Goal: Task Accomplishment & Management: Use online tool/utility

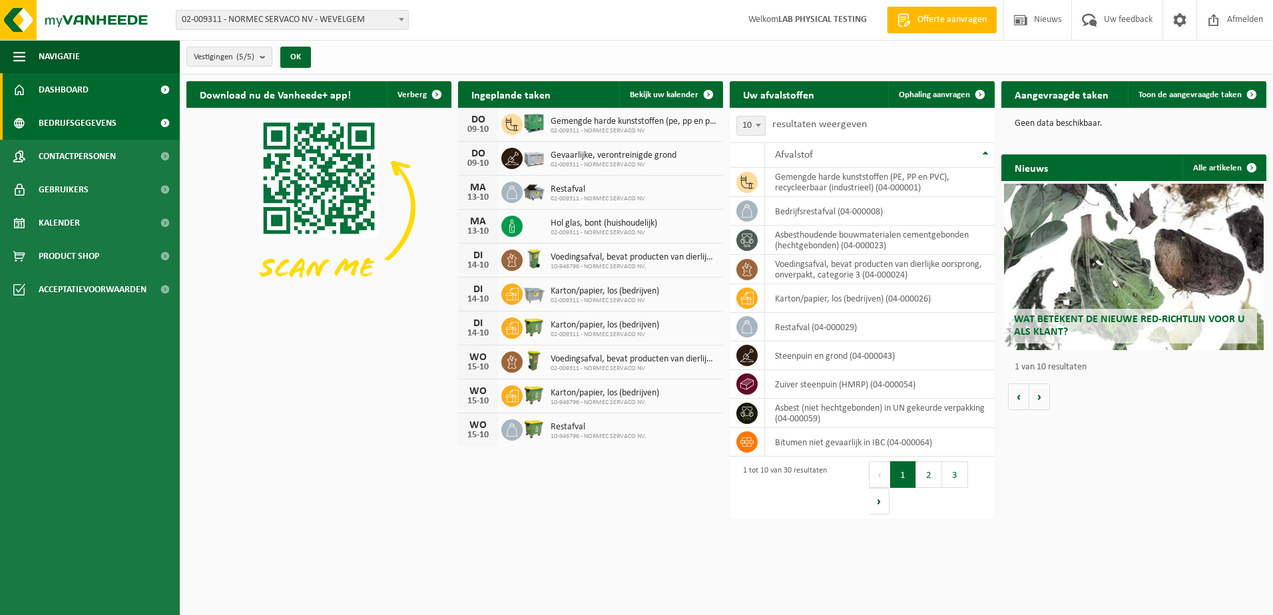
click at [107, 124] on span "Bedrijfsgegevens" at bounding box center [78, 123] width 78 height 33
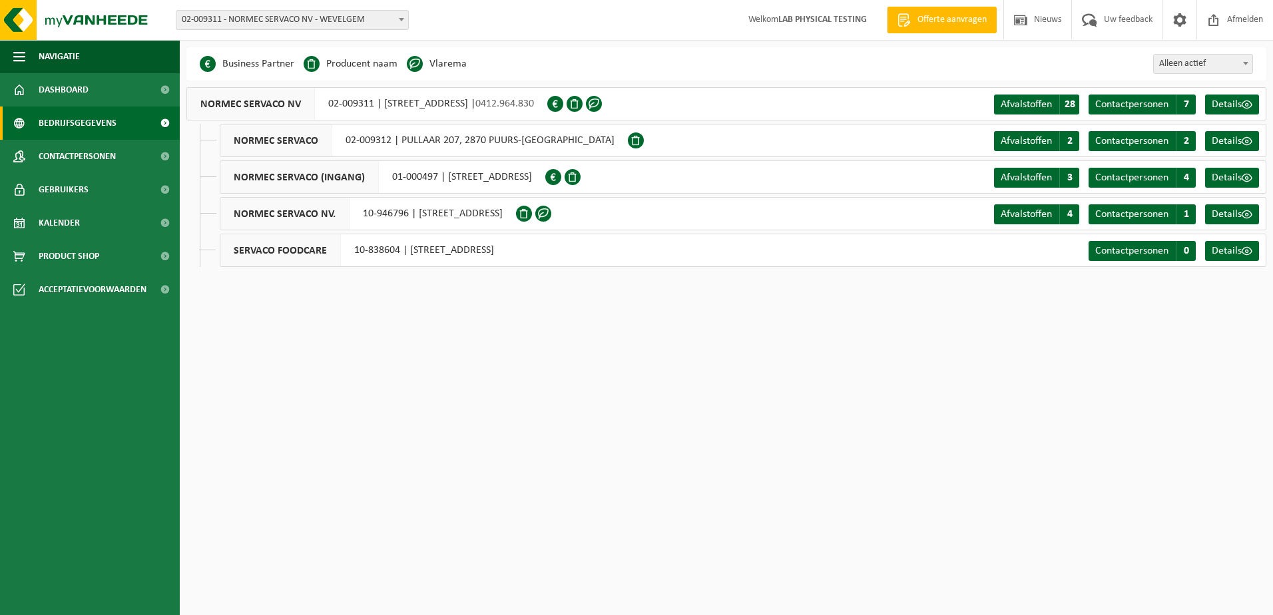
click at [272, 176] on span "NORMEC SERVACO (INGANG)" at bounding box center [299, 177] width 158 height 32
click at [1013, 172] on span "Afvalstoffen" at bounding box center [1026, 177] width 51 height 11
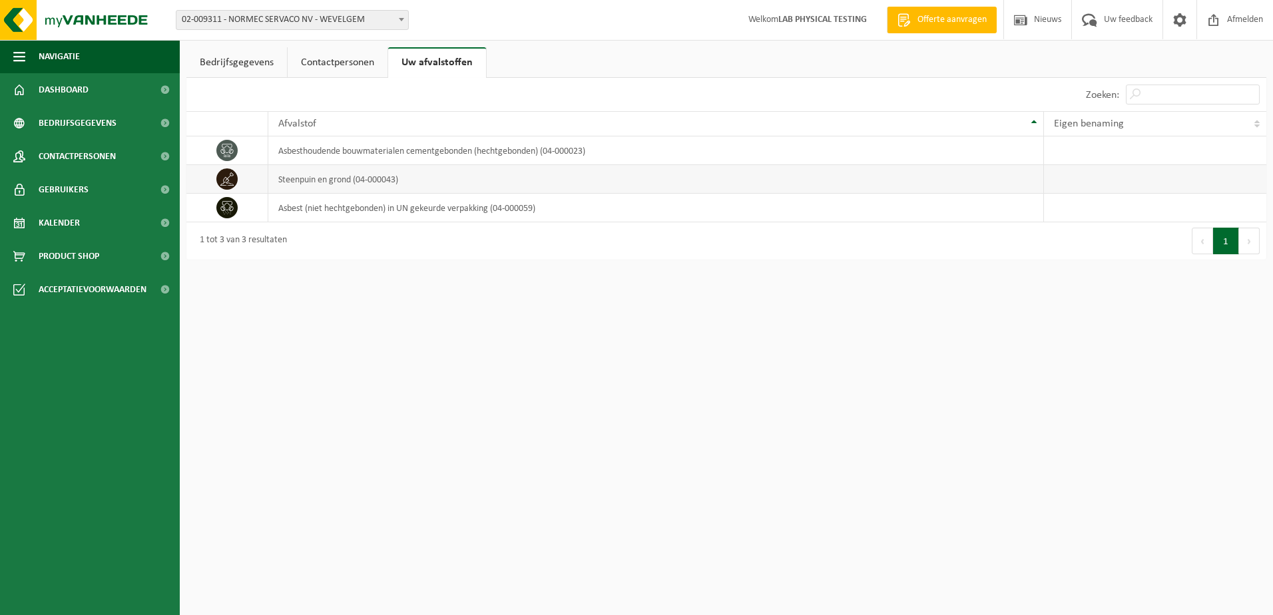
click at [356, 180] on td "steenpuin en grond (04-000043)" at bounding box center [656, 179] width 776 height 29
click at [81, 85] on span "Dashboard" at bounding box center [64, 89] width 50 height 33
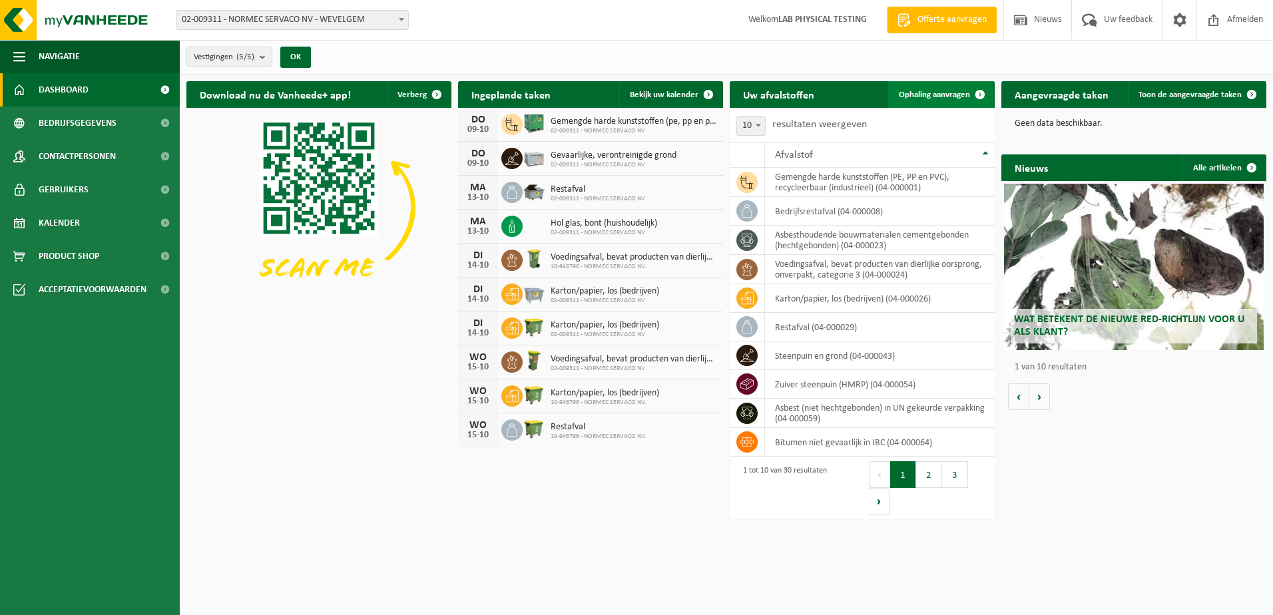
click at [953, 89] on link "Ophaling aanvragen" at bounding box center [940, 94] width 105 height 27
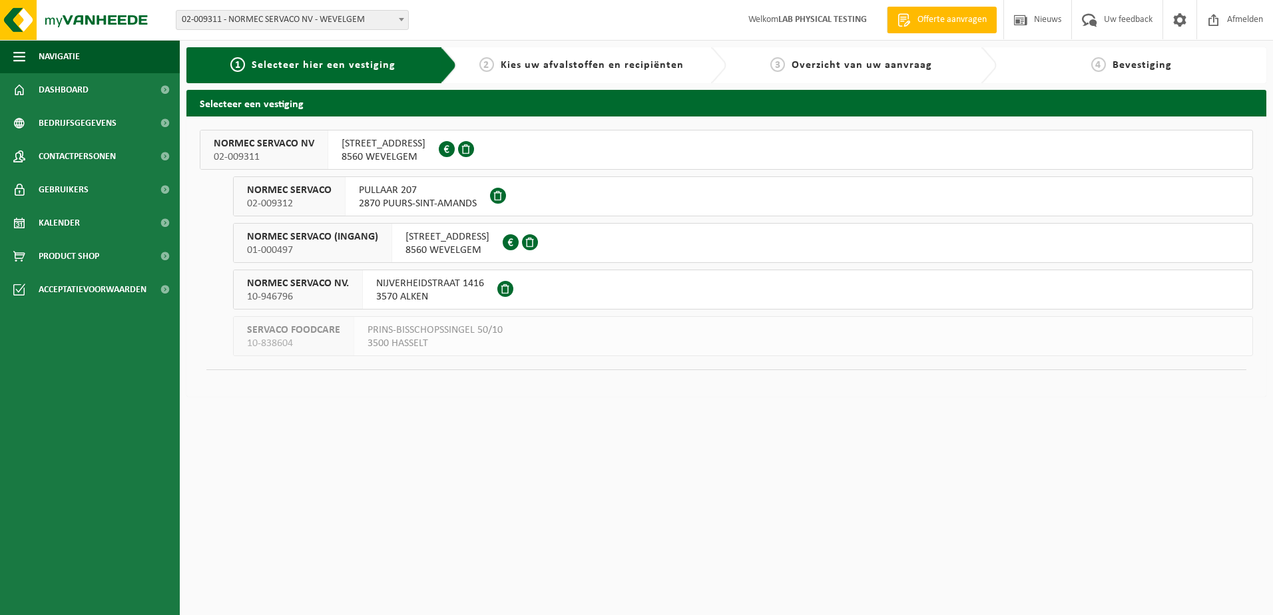
click at [459, 236] on span "[STREET_ADDRESS]" at bounding box center [447, 236] width 84 height 13
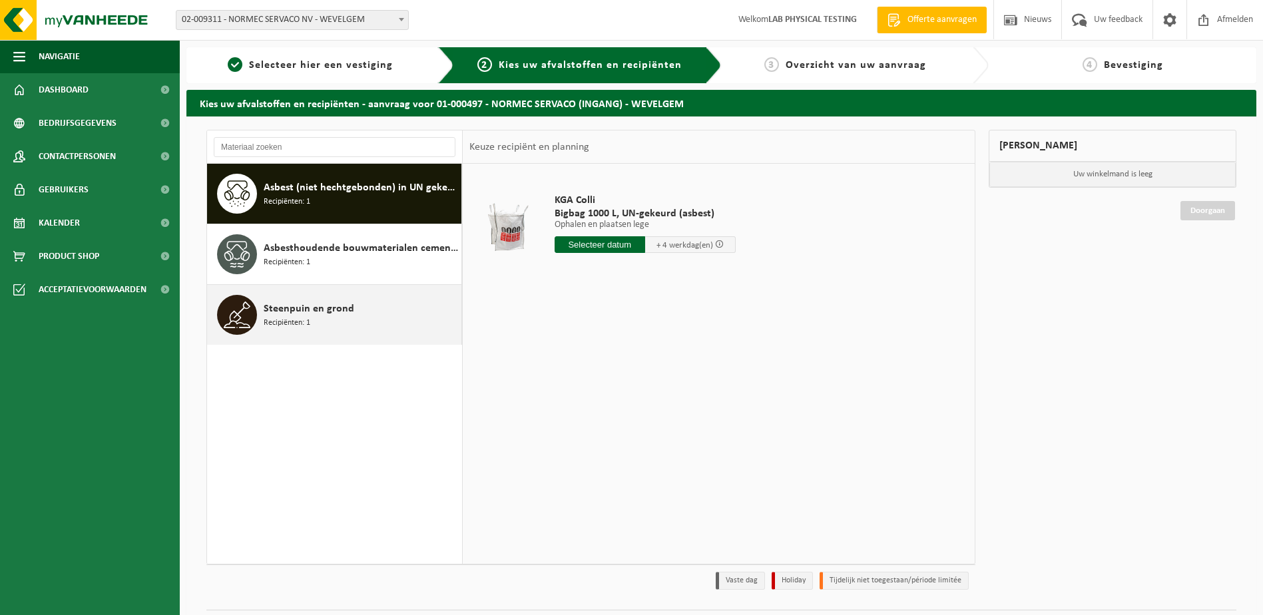
click at [323, 306] on span "Steenpuin en grond" at bounding box center [309, 309] width 91 height 16
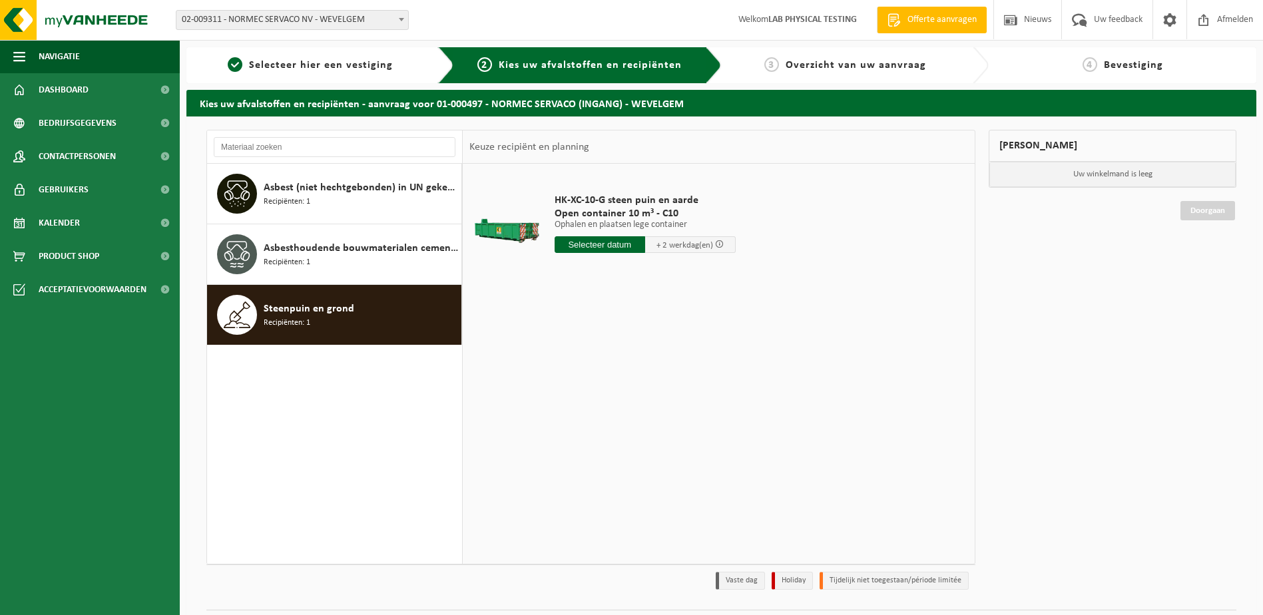
click at [595, 248] on input "text" at bounding box center [600, 244] width 91 height 17
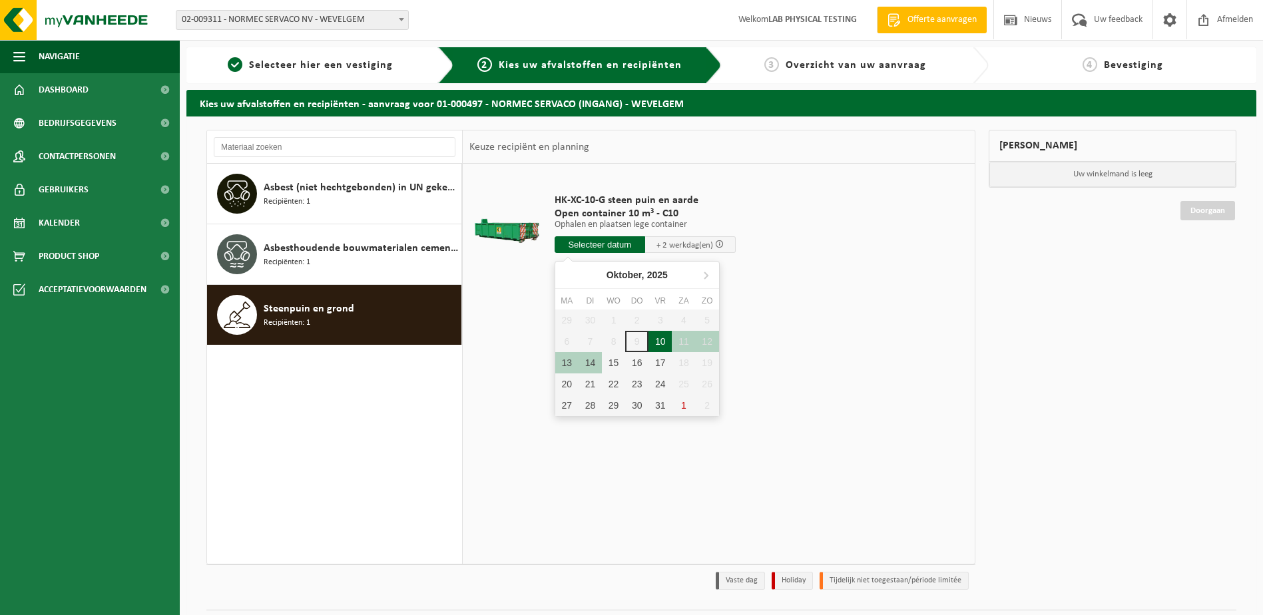
click at [657, 344] on div "10" at bounding box center [659, 341] width 23 height 21
type input "Van 2025-10-10"
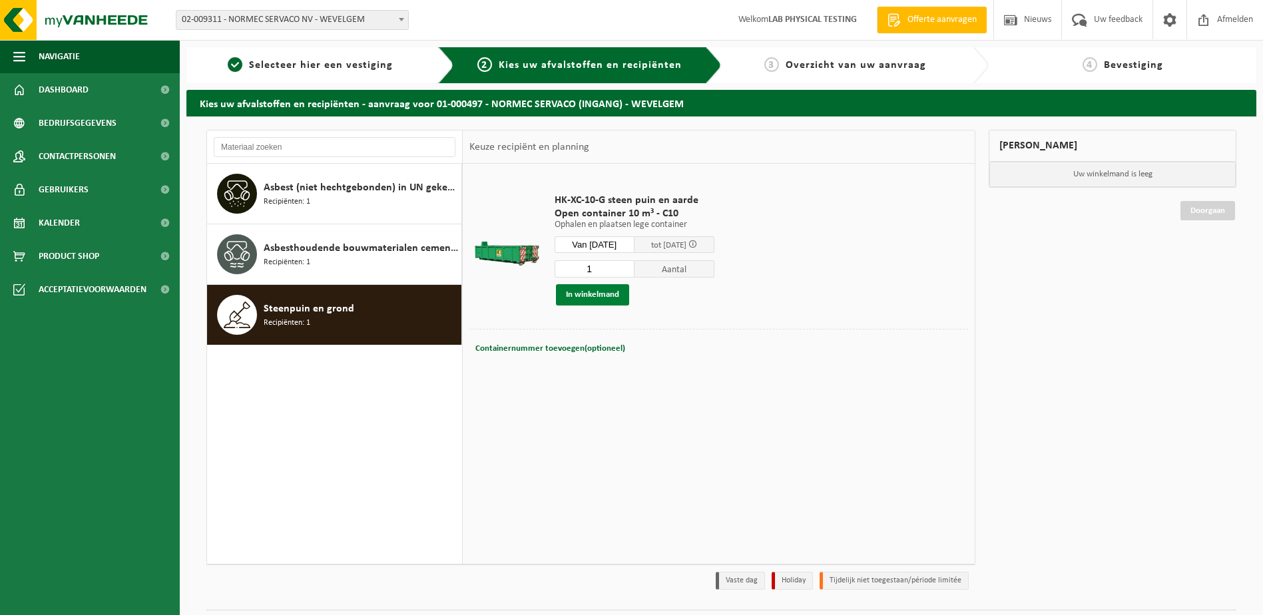
click at [603, 295] on button "In winkelmand" at bounding box center [592, 294] width 73 height 21
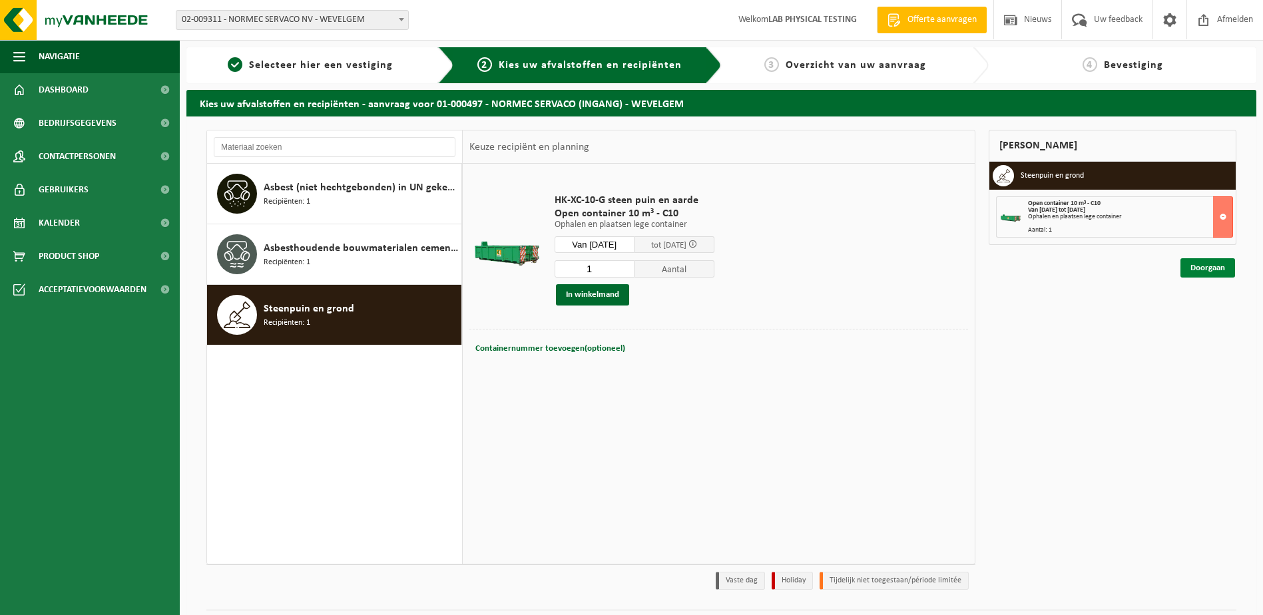
click at [1208, 268] on link "Doorgaan" at bounding box center [1207, 267] width 55 height 19
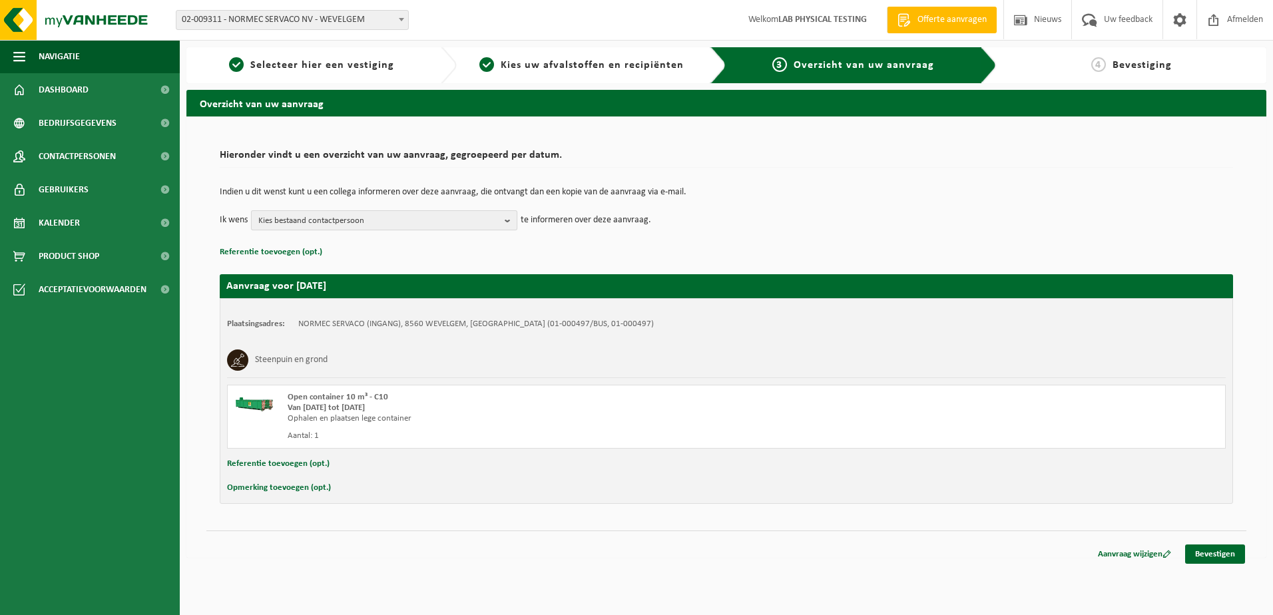
click at [369, 222] on span "Kies bestaand contactpersoon" at bounding box center [378, 221] width 241 height 20
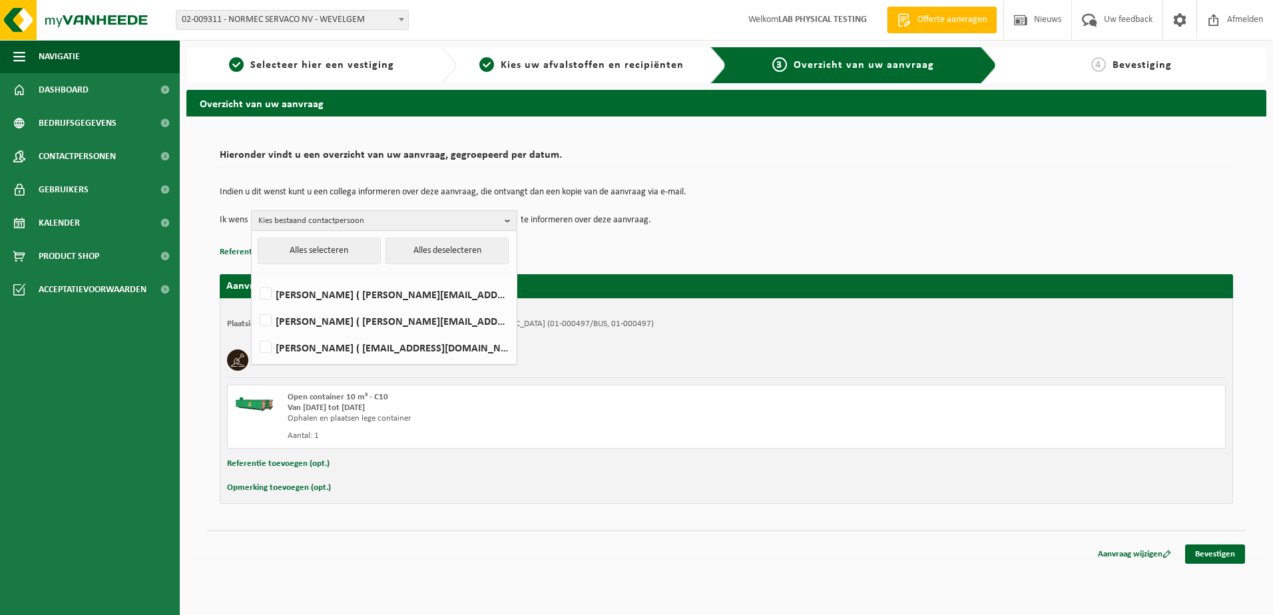
click at [369, 222] on span "Kies bestaand contactpersoon" at bounding box center [378, 221] width 241 height 20
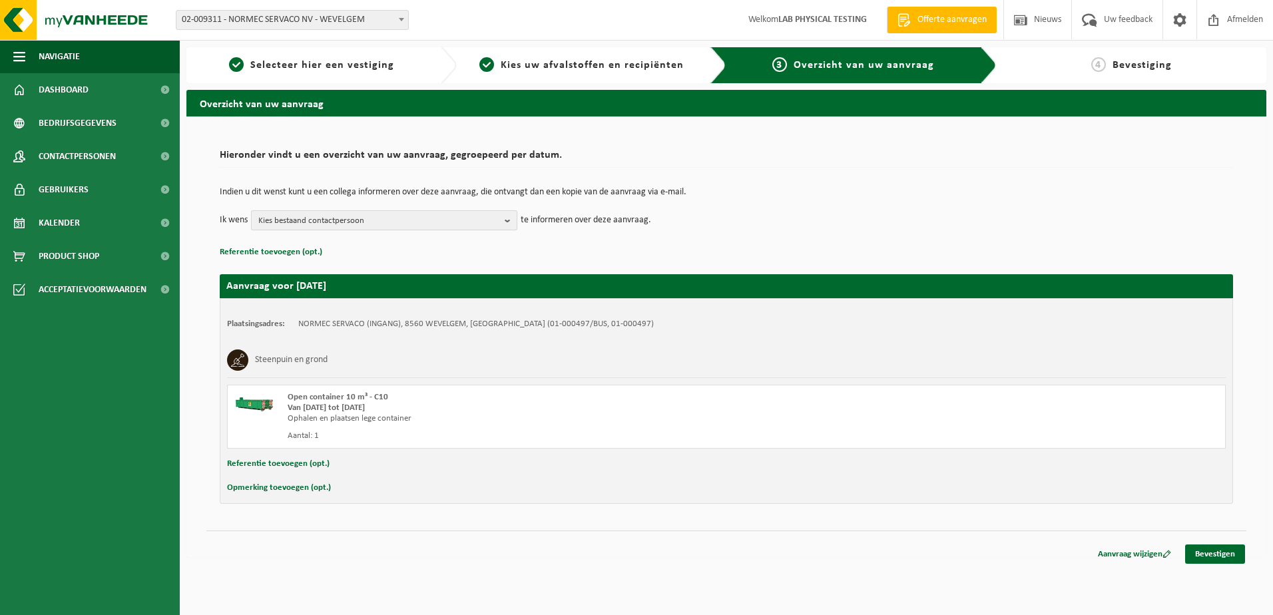
click at [381, 224] on span "Kies bestaand contactpersoon" at bounding box center [378, 221] width 241 height 20
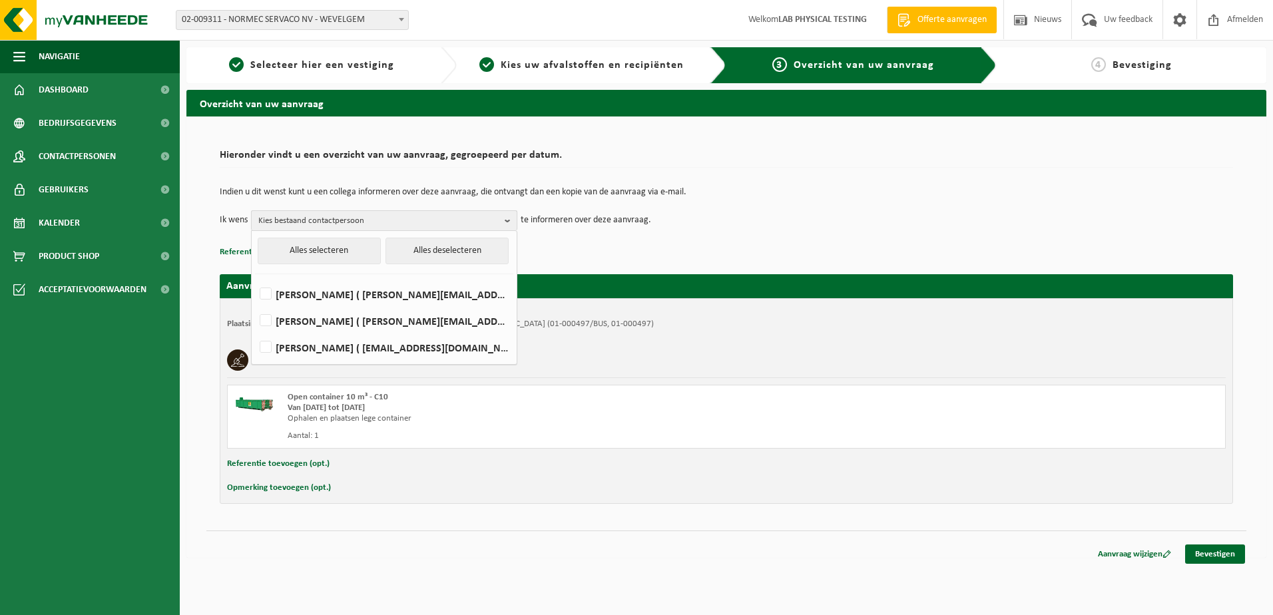
click at [381, 224] on span "Kies bestaand contactpersoon" at bounding box center [378, 221] width 241 height 20
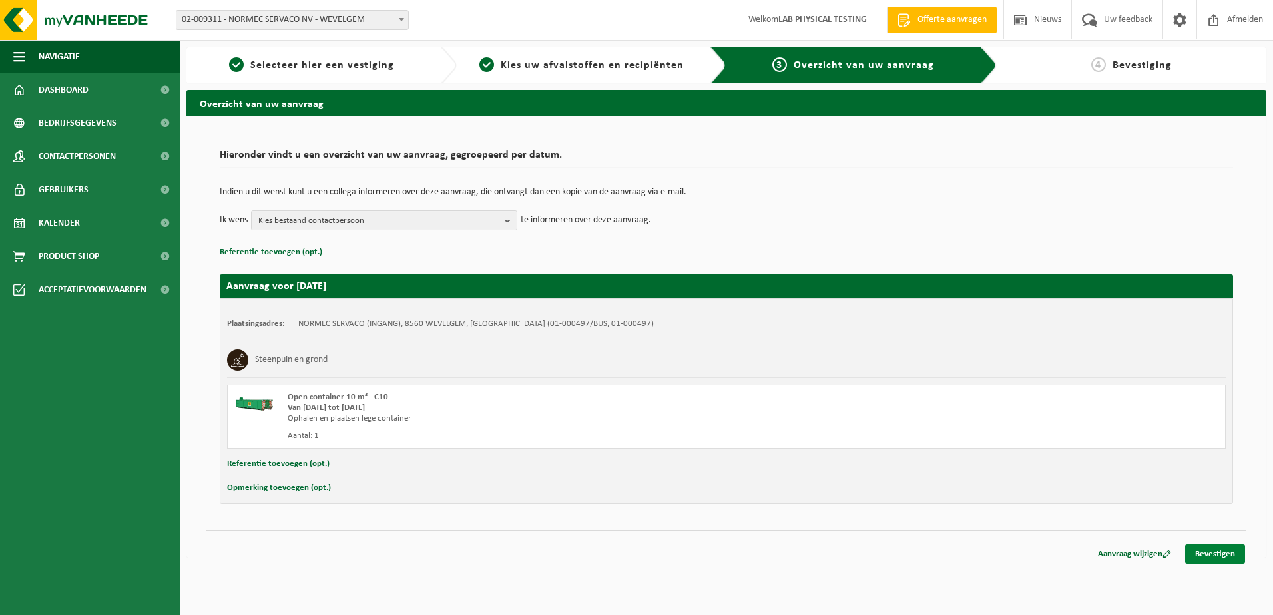
click at [1208, 553] on link "Bevestigen" at bounding box center [1215, 554] width 60 height 19
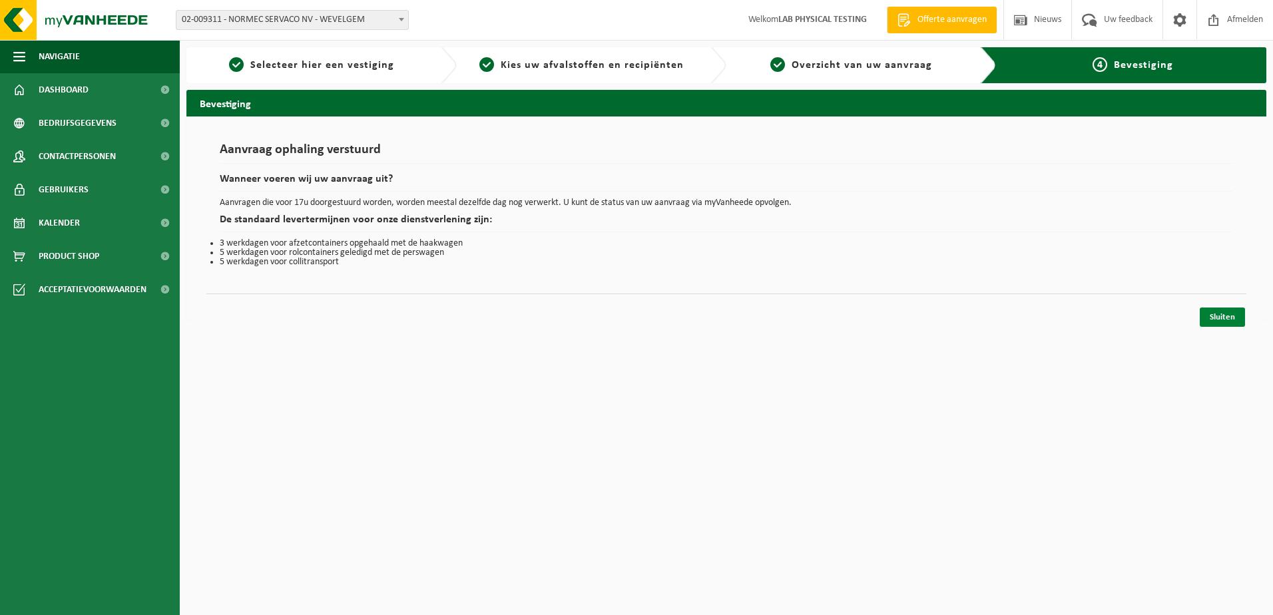
click at [1220, 320] on link "Sluiten" at bounding box center [1222, 317] width 45 height 19
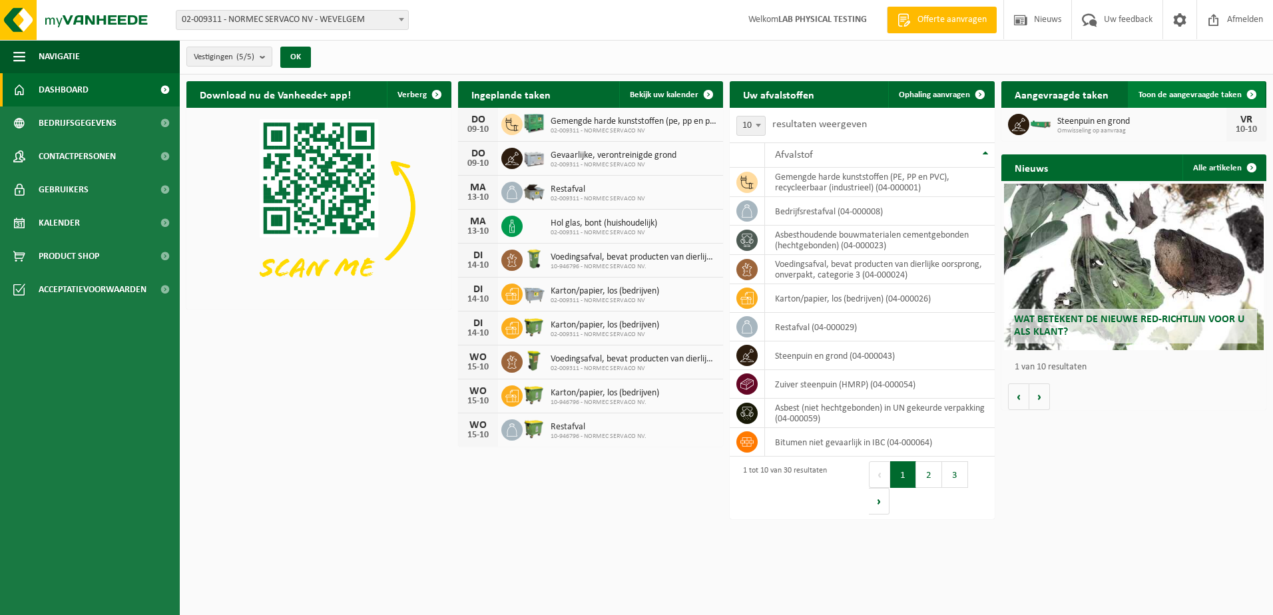
click at [1206, 97] on span "Toon de aangevraagde taken" at bounding box center [1189, 95] width 103 height 9
